Goal: Use online tool/utility: Utilize a website feature to perform a specific function

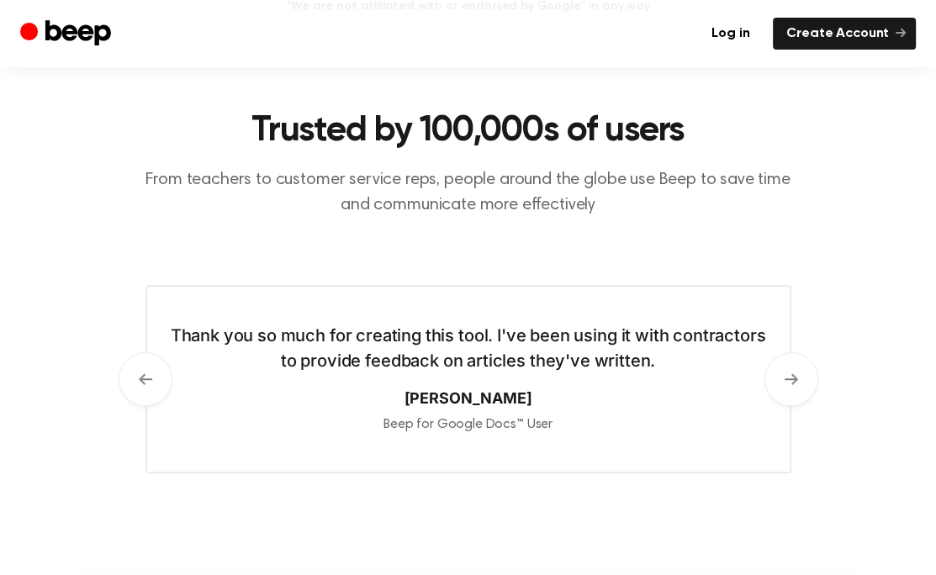
scroll to position [732, 0]
click at [788, 369] on button "Next" at bounding box center [791, 380] width 54 height 54
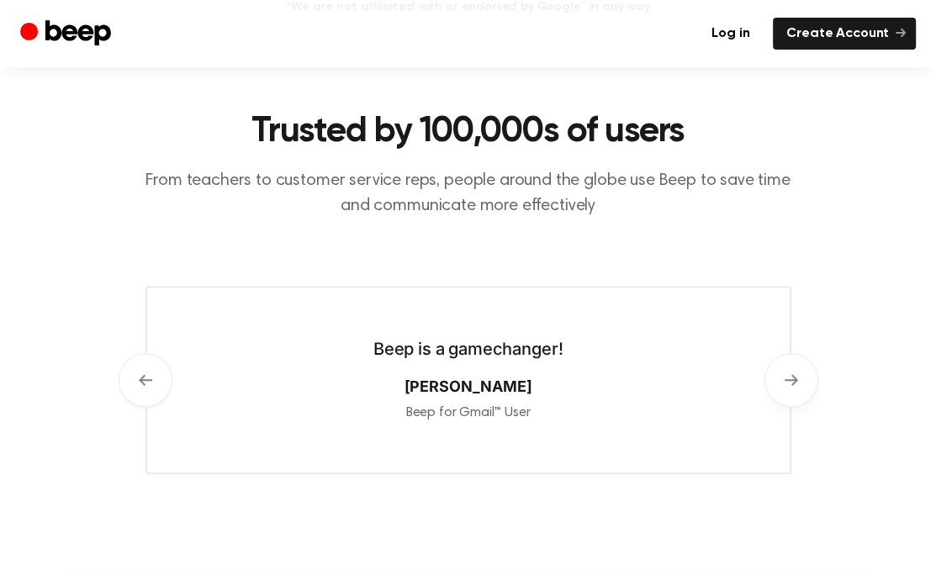
click at [793, 395] on button "Next" at bounding box center [791, 380] width 54 height 54
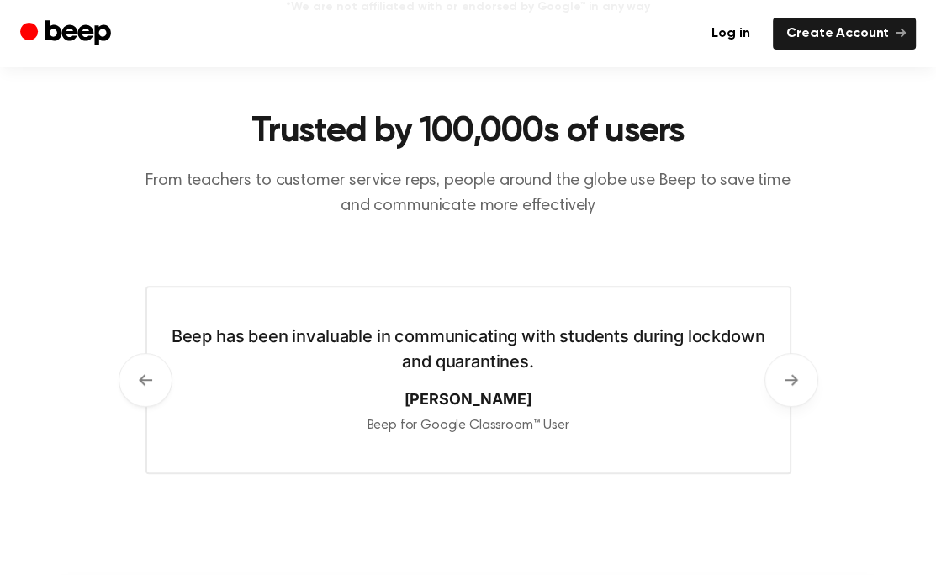
click at [793, 395] on button "Next" at bounding box center [791, 380] width 54 height 54
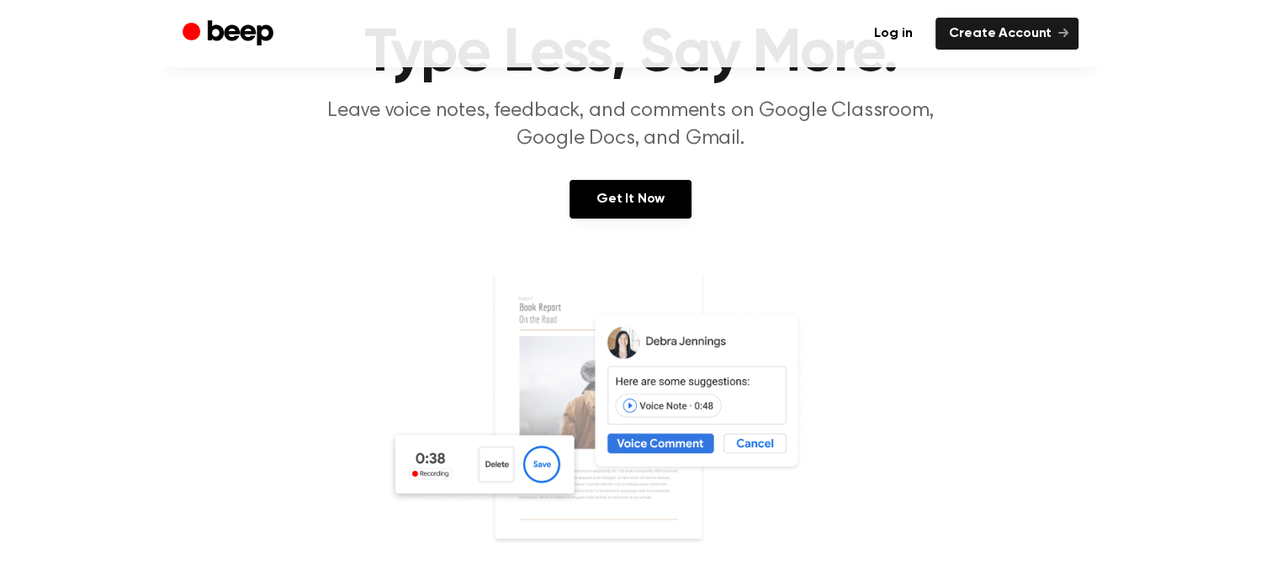
scroll to position [0, 0]
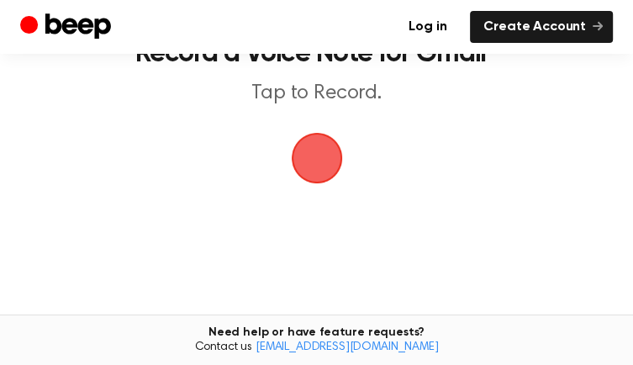
scroll to position [68, 0]
click at [316, 188] on span "button" at bounding box center [316, 157] width 62 height 62
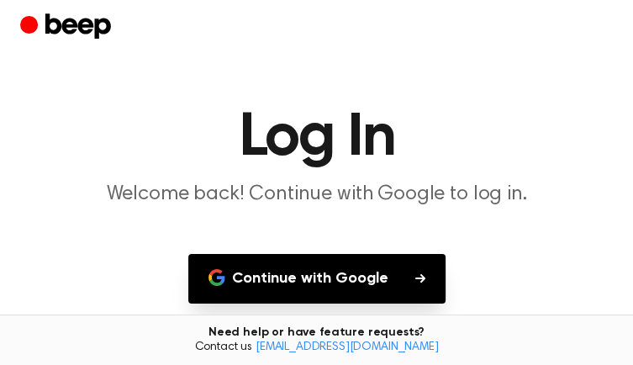
scroll to position [153, 0]
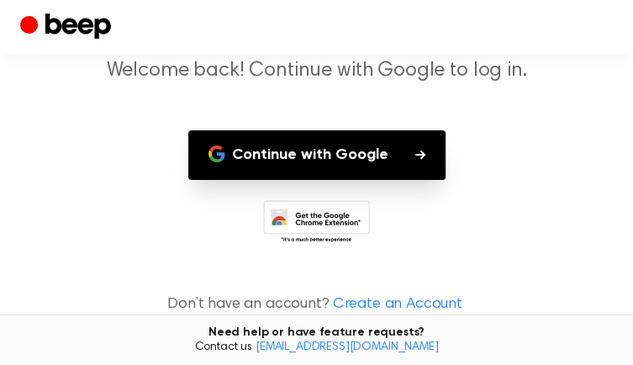
click at [402, 157] on button "Continue with Google" at bounding box center [316, 155] width 257 height 50
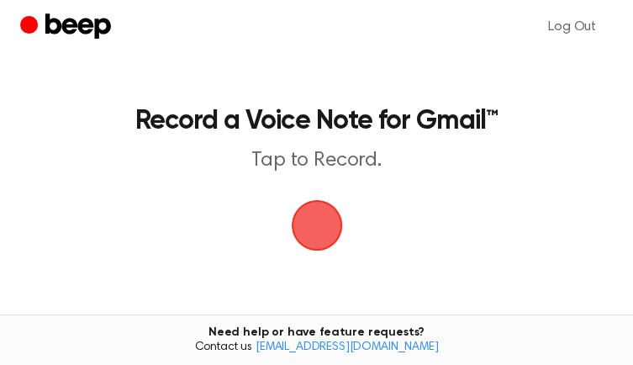
click at [323, 251] on span "button" at bounding box center [316, 225] width 51 height 51
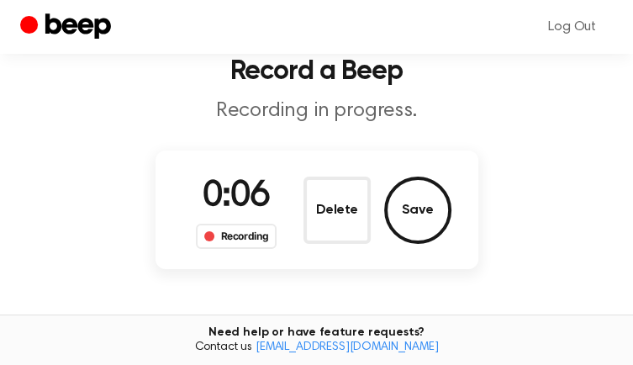
scroll to position [49, 0]
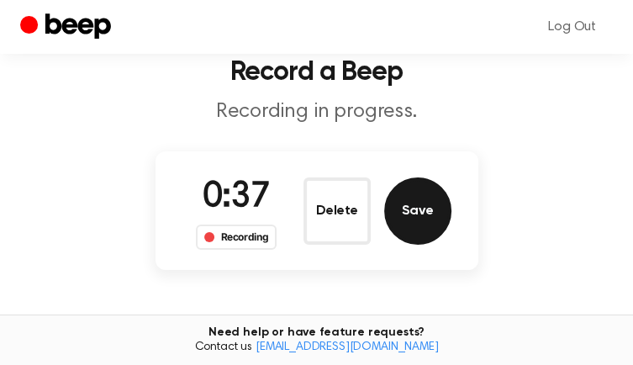
click at [429, 230] on button "Save" at bounding box center [417, 210] width 67 height 67
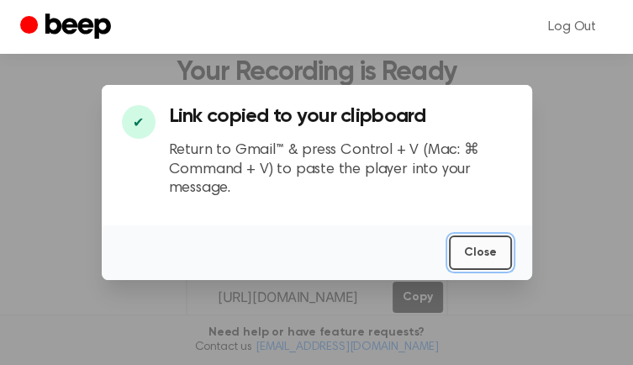
click at [484, 246] on button "Close" at bounding box center [480, 252] width 63 height 34
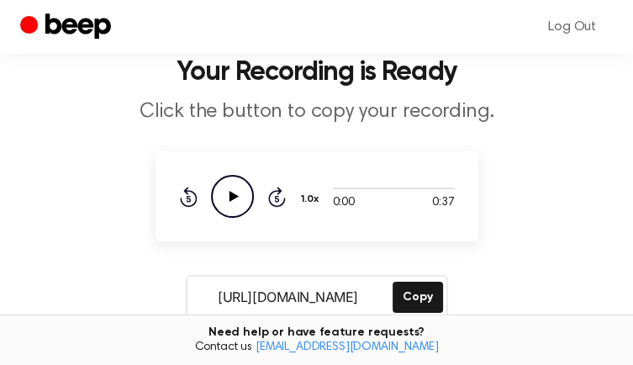
click at [237, 218] on icon "Play Audio" at bounding box center [232, 196] width 43 height 43
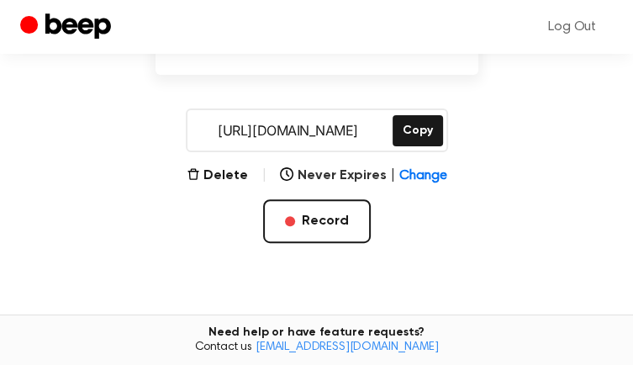
scroll to position [219, 0]
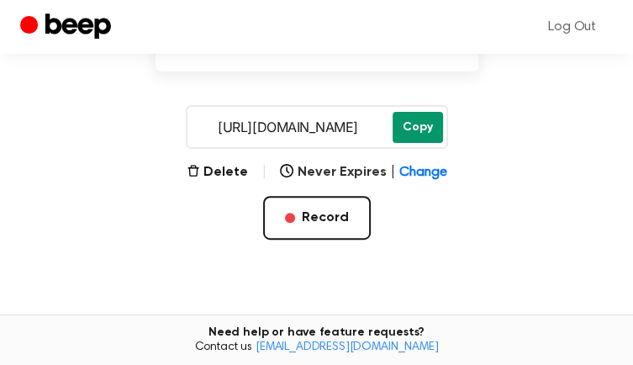
click at [426, 143] on button "Copy" at bounding box center [418, 127] width 50 height 31
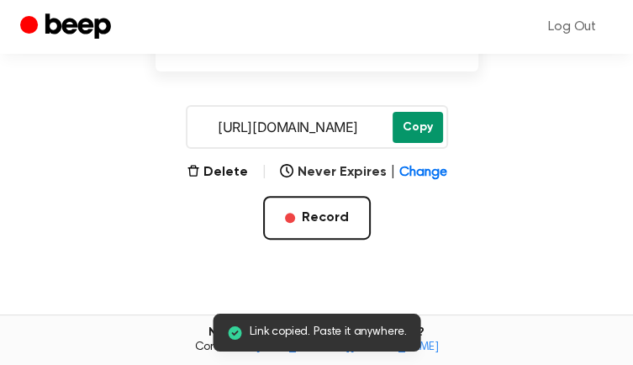
click at [426, 143] on button "Copy" at bounding box center [418, 127] width 50 height 31
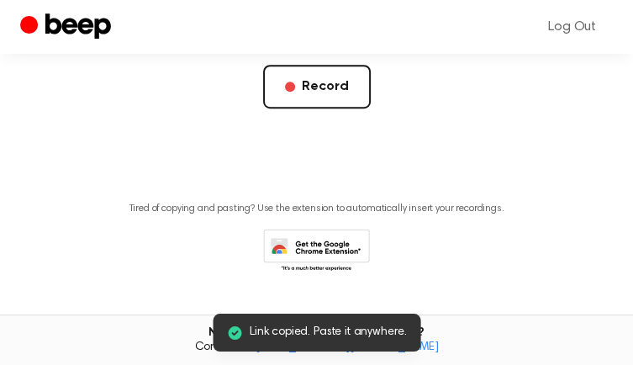
scroll to position [416, 0]
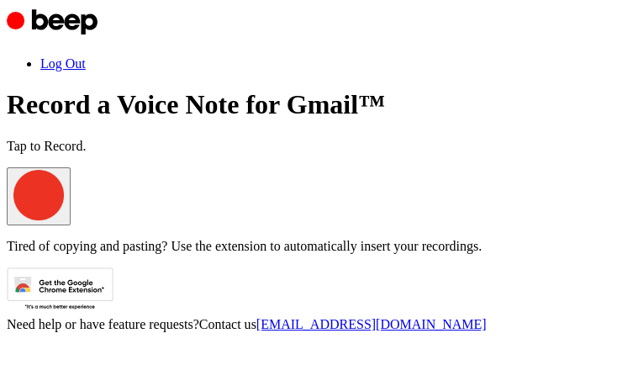
click at [13, 223] on span "button" at bounding box center [13, 216] width 0 height 13
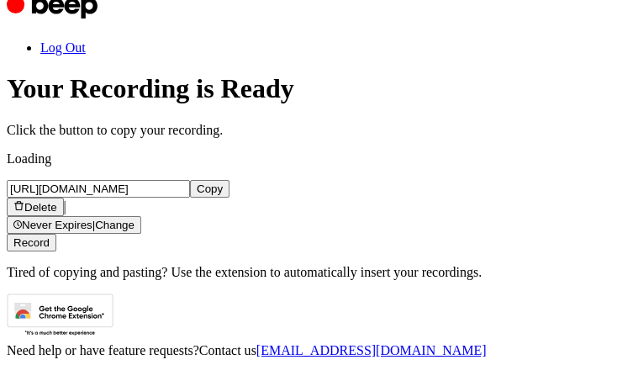
click at [315, 151] on div at bounding box center [317, 151] width 620 height 0
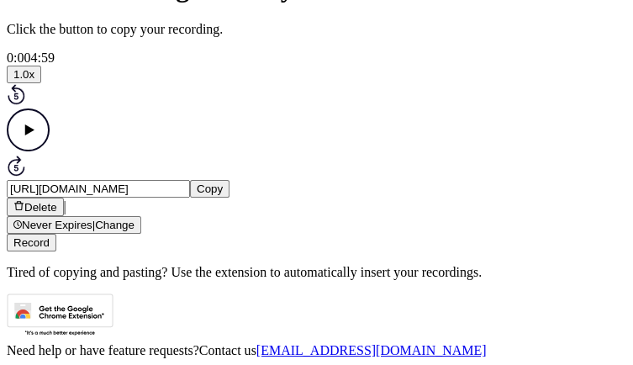
scroll to position [168, 0]
click at [64, 216] on button "Delete" at bounding box center [35, 207] width 57 height 19
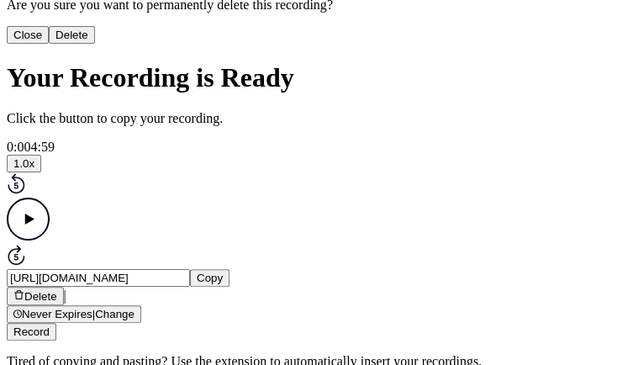
click at [95, 44] on button "Delete" at bounding box center [72, 35] width 46 height 18
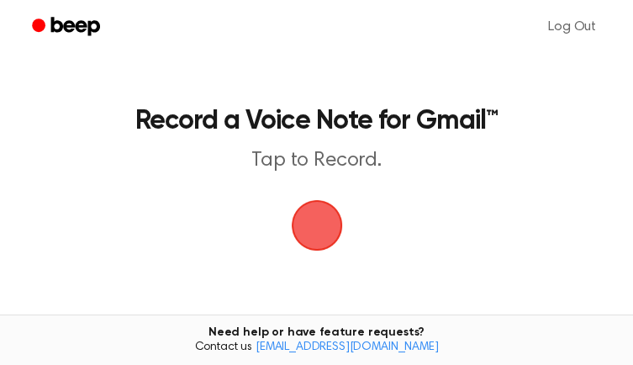
click at [326, 254] on span "button" at bounding box center [316, 225] width 57 height 57
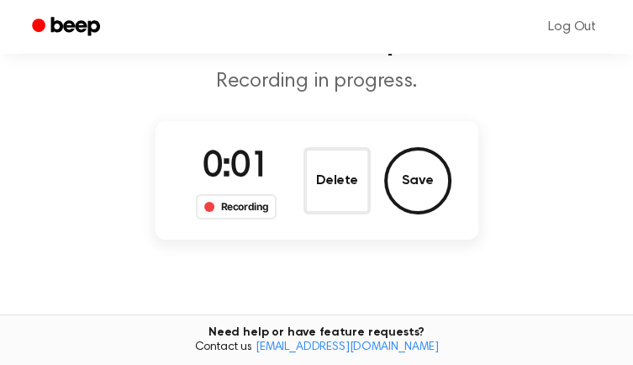
scroll to position [84, 0]
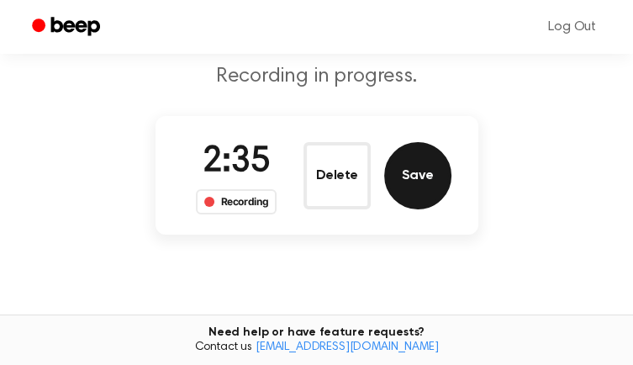
click at [415, 209] on button "Save" at bounding box center [417, 175] width 67 height 67
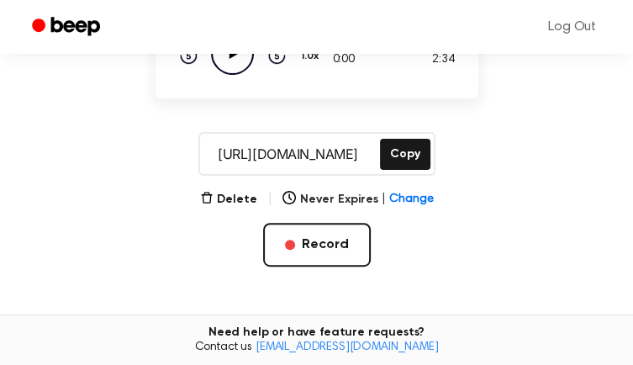
scroll to position [0, 0]
click at [234, 75] on icon "Play Audio" at bounding box center [232, 53] width 43 height 43
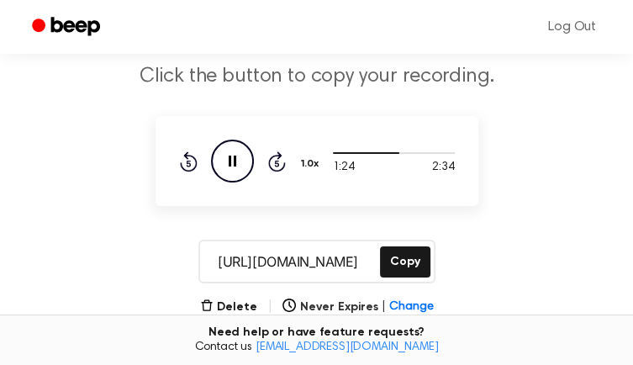
scroll to position [87, 0]
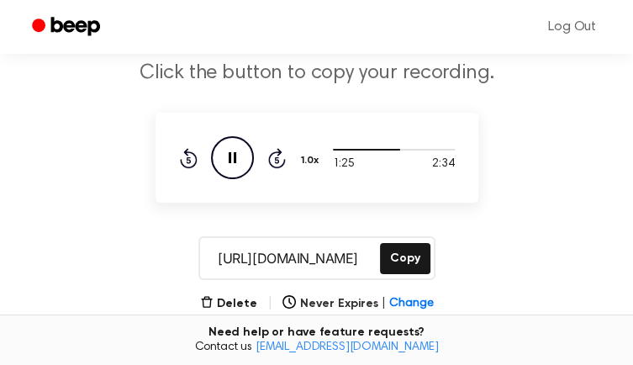
click at [225, 179] on icon "Pause Audio" at bounding box center [232, 157] width 43 height 43
